Goal: Share content

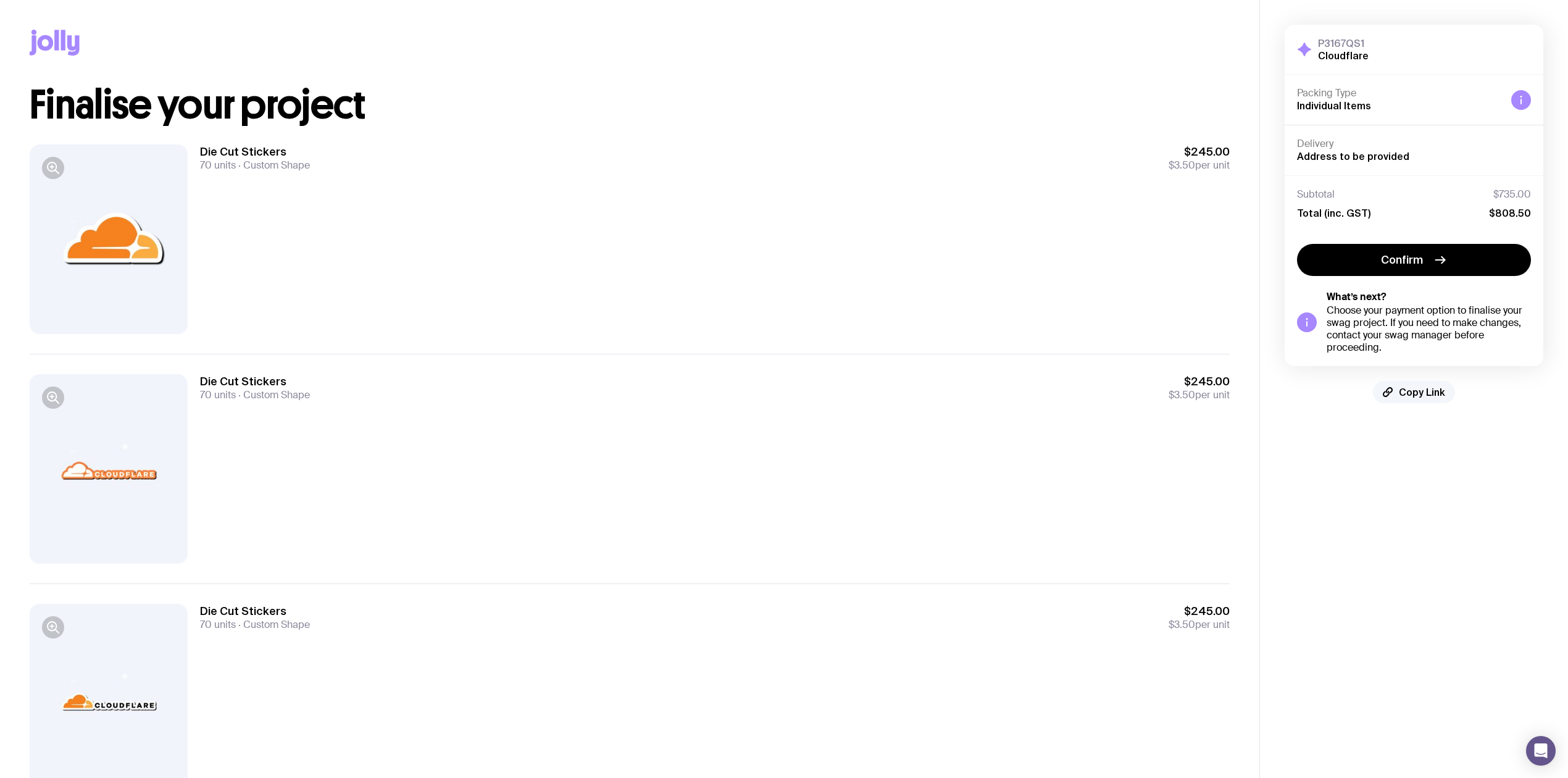
click at [1413, 393] on span "Copy Link" at bounding box center [1421, 391] width 46 height 13
click at [1420, 392] on span "Copied!" at bounding box center [1422, 391] width 37 height 13
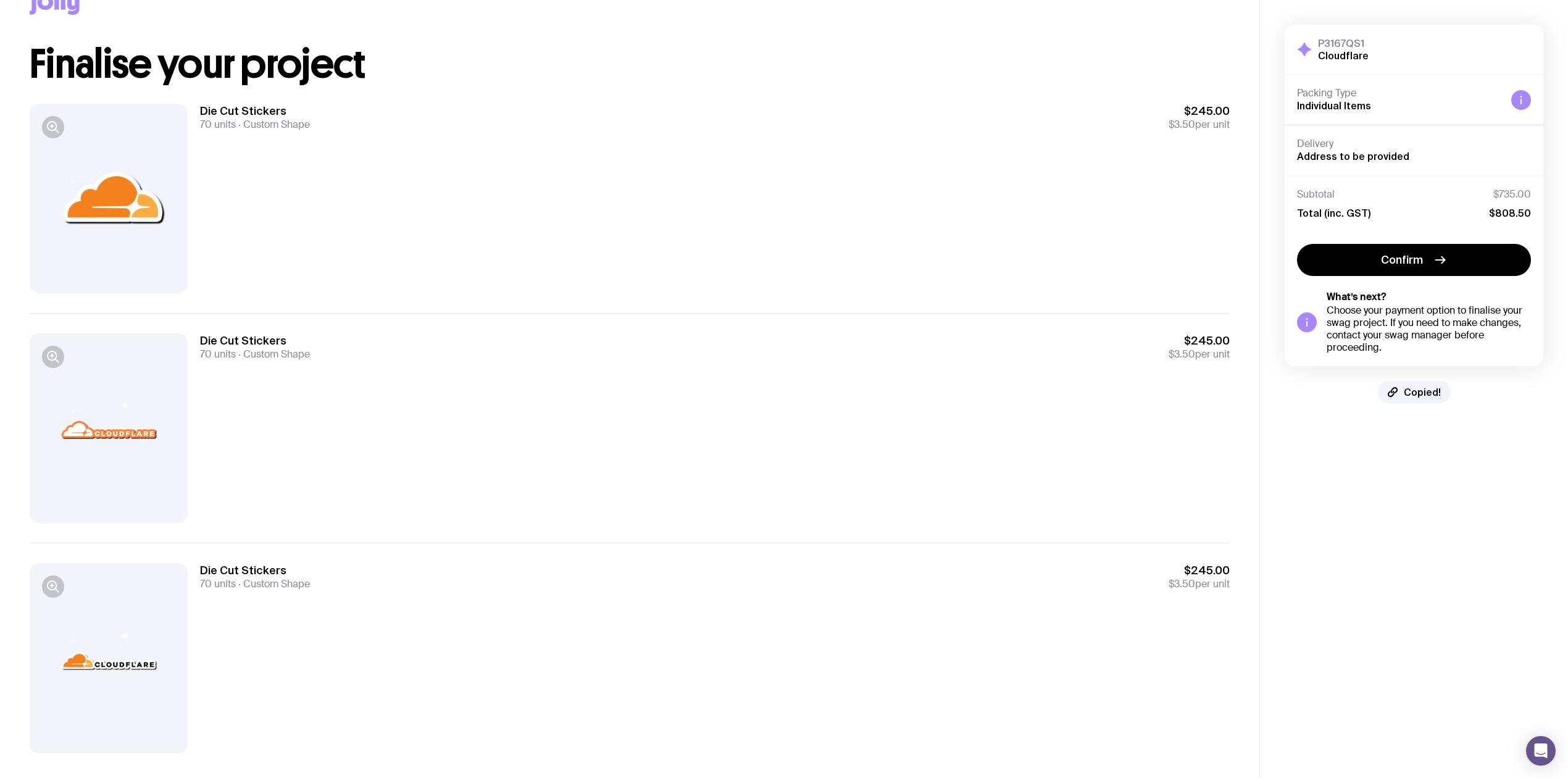
scroll to position [61, 0]
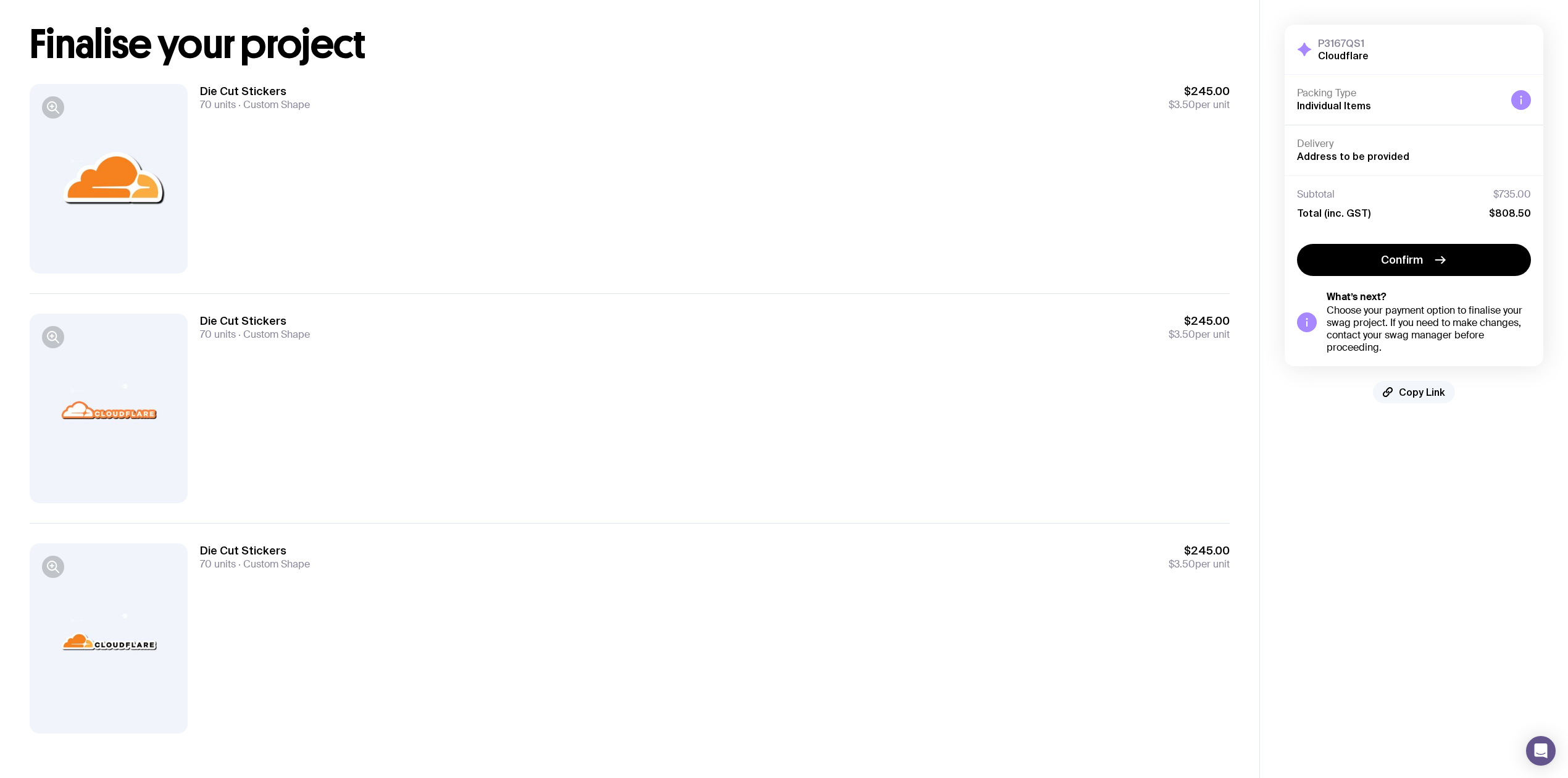
click at [1439, 388] on span "Copy Link" at bounding box center [1421, 391] width 46 height 13
click at [1423, 392] on span "Copied!" at bounding box center [1422, 391] width 37 height 13
click at [1427, 390] on span "Copy Link" at bounding box center [1421, 391] width 46 height 13
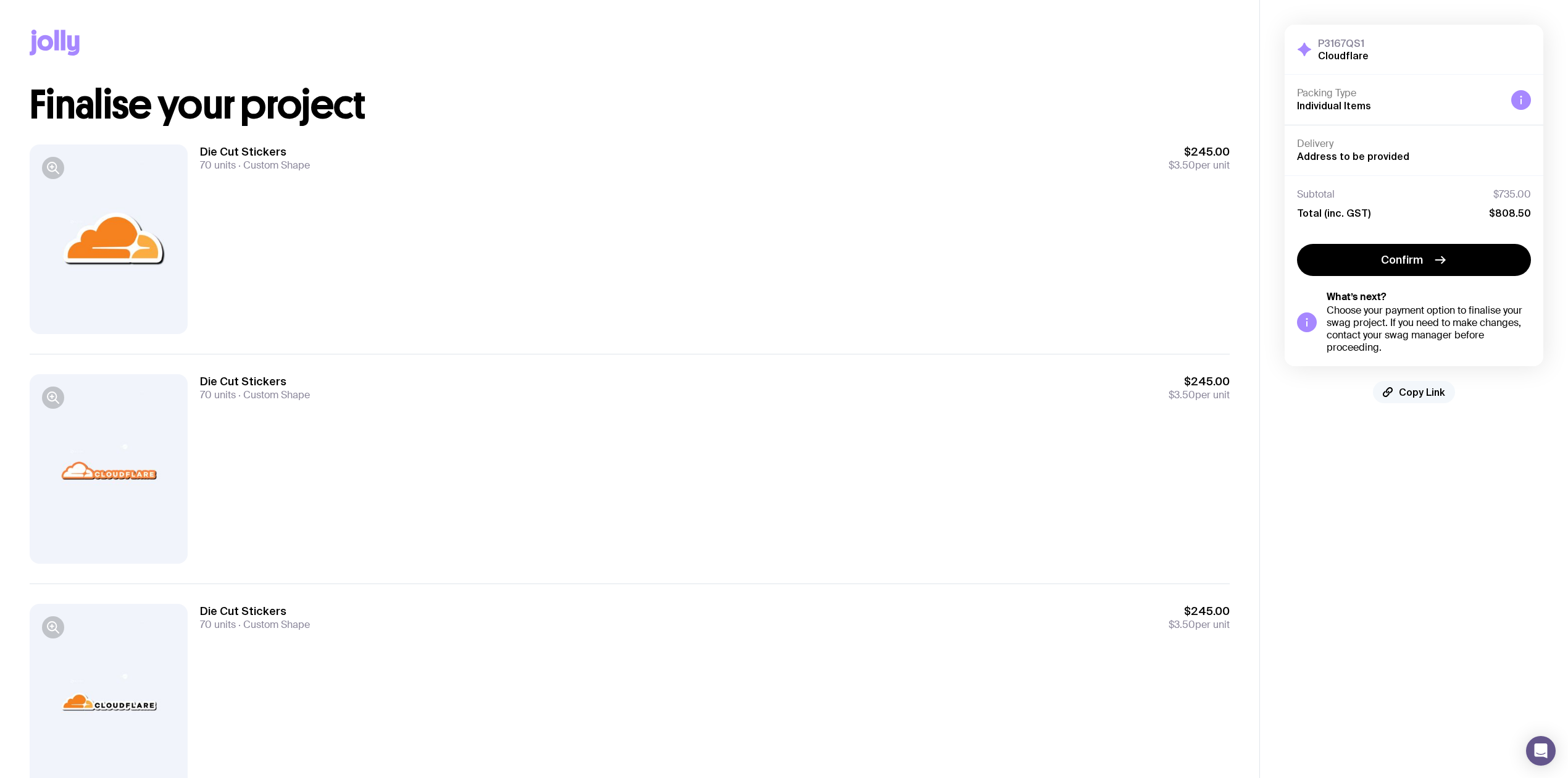
click at [1422, 400] on button "Copy Link" at bounding box center [1414, 391] width 82 height 23
